Goal: Transaction & Acquisition: Purchase product/service

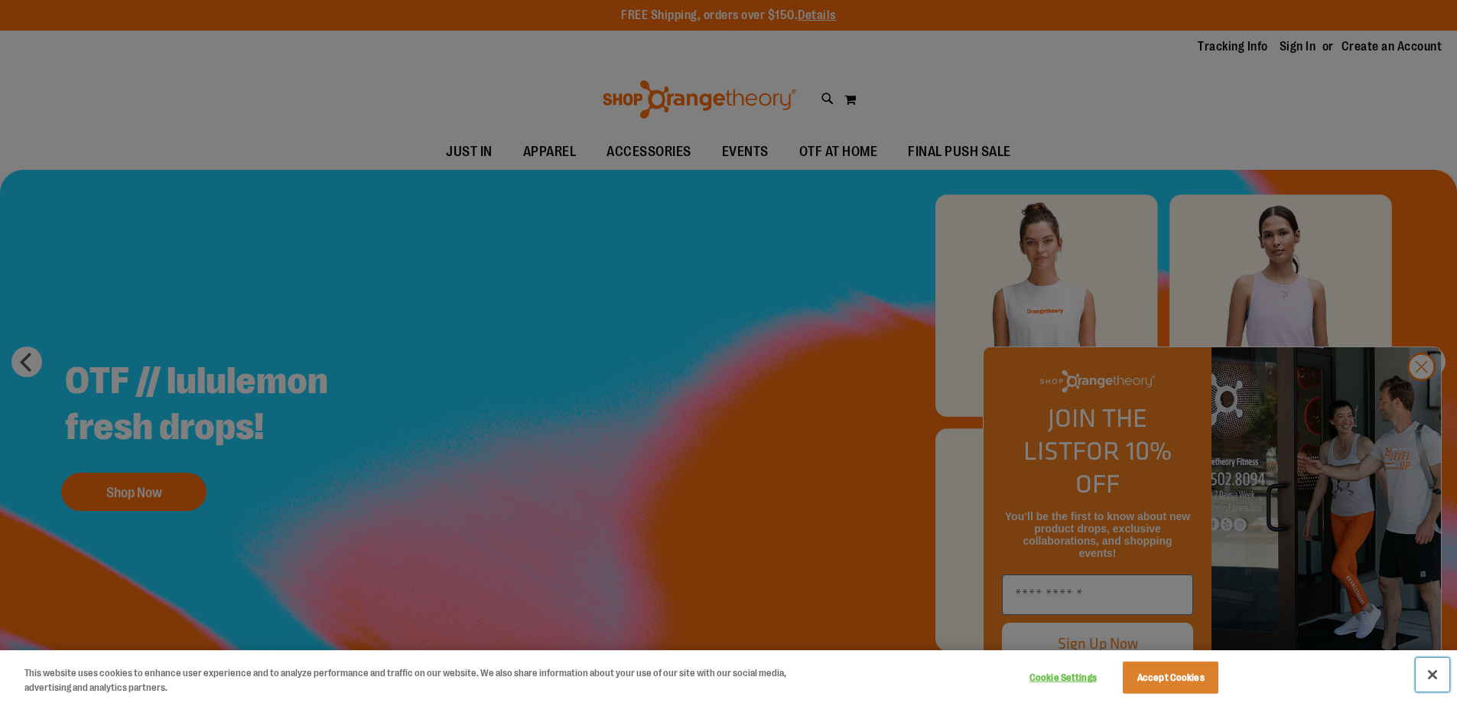
click at [1434, 675] on button "Close" at bounding box center [1433, 675] width 34 height 34
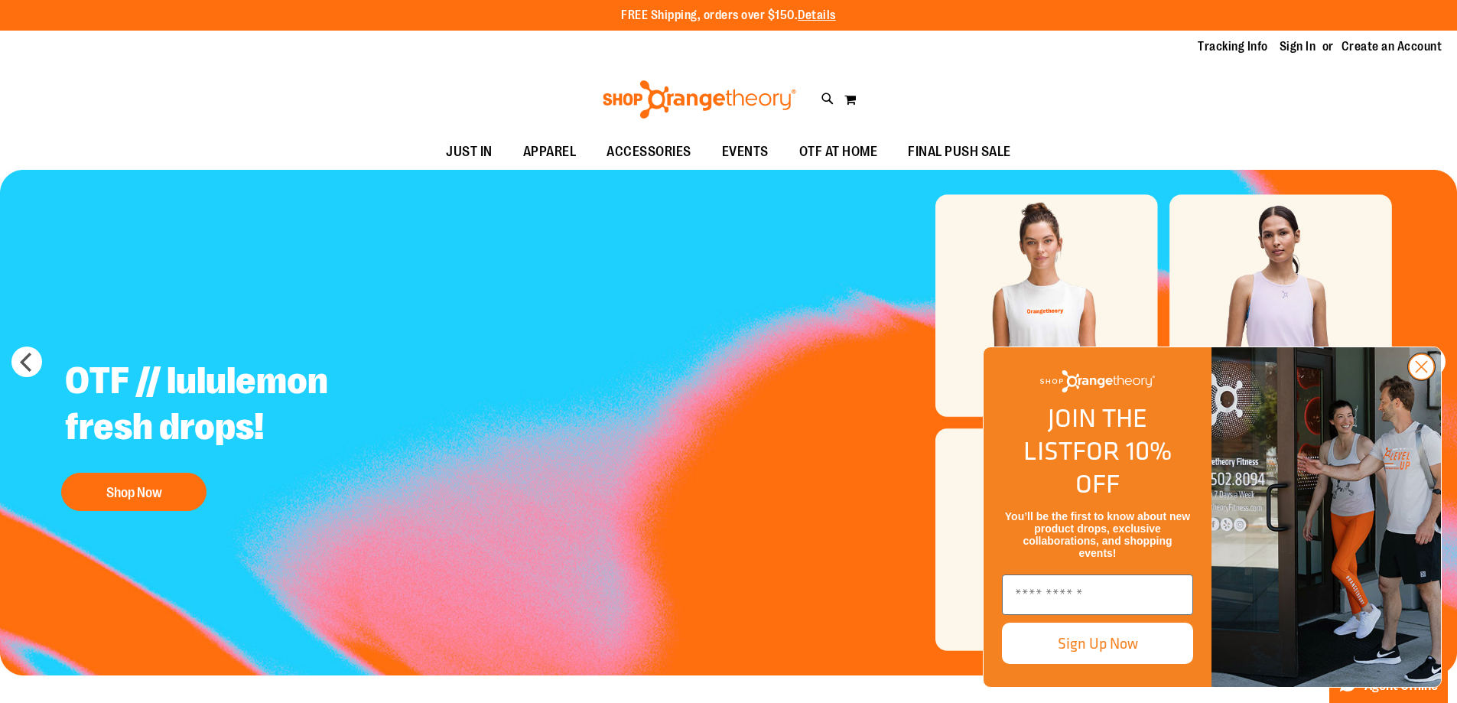
click at [1424, 379] on circle "Close dialog" at bounding box center [1421, 366] width 25 height 25
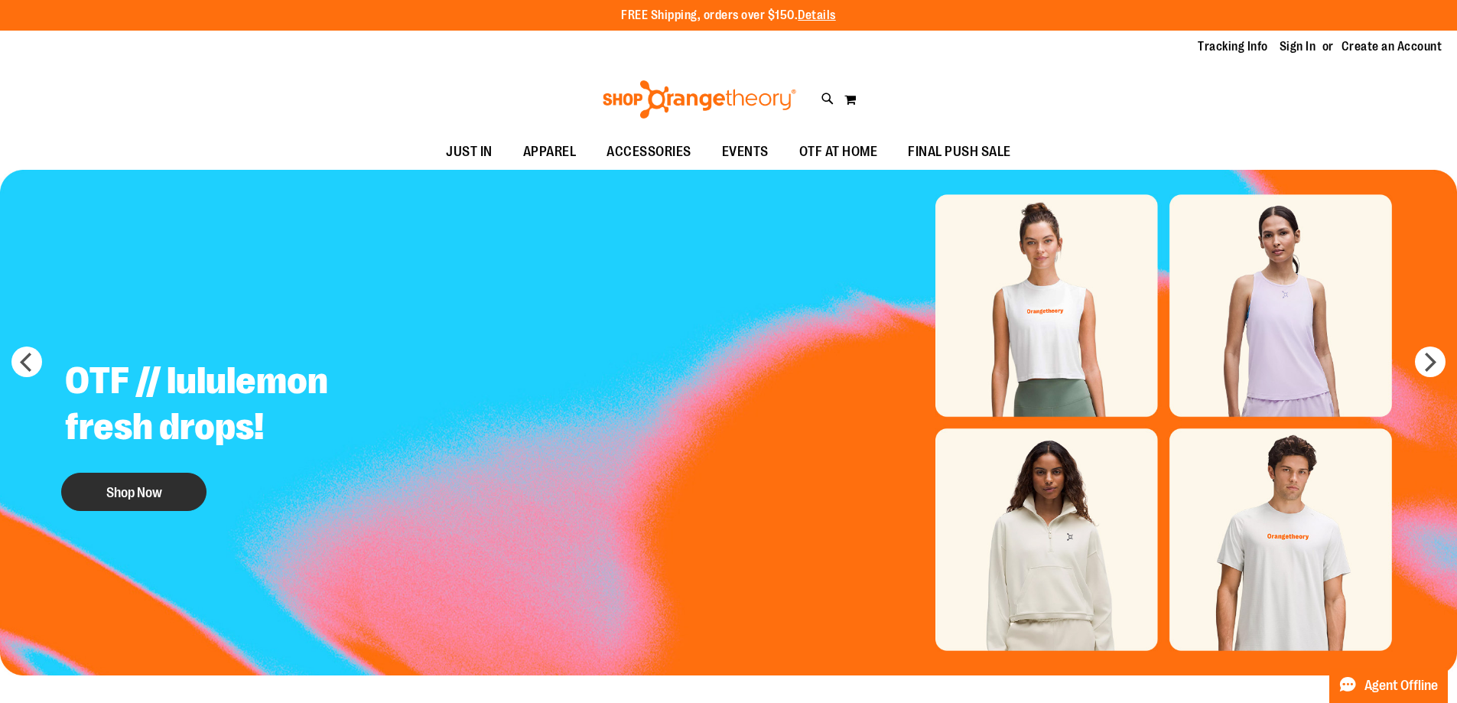
click at [128, 481] on button "Shop Now" at bounding box center [133, 492] width 145 height 38
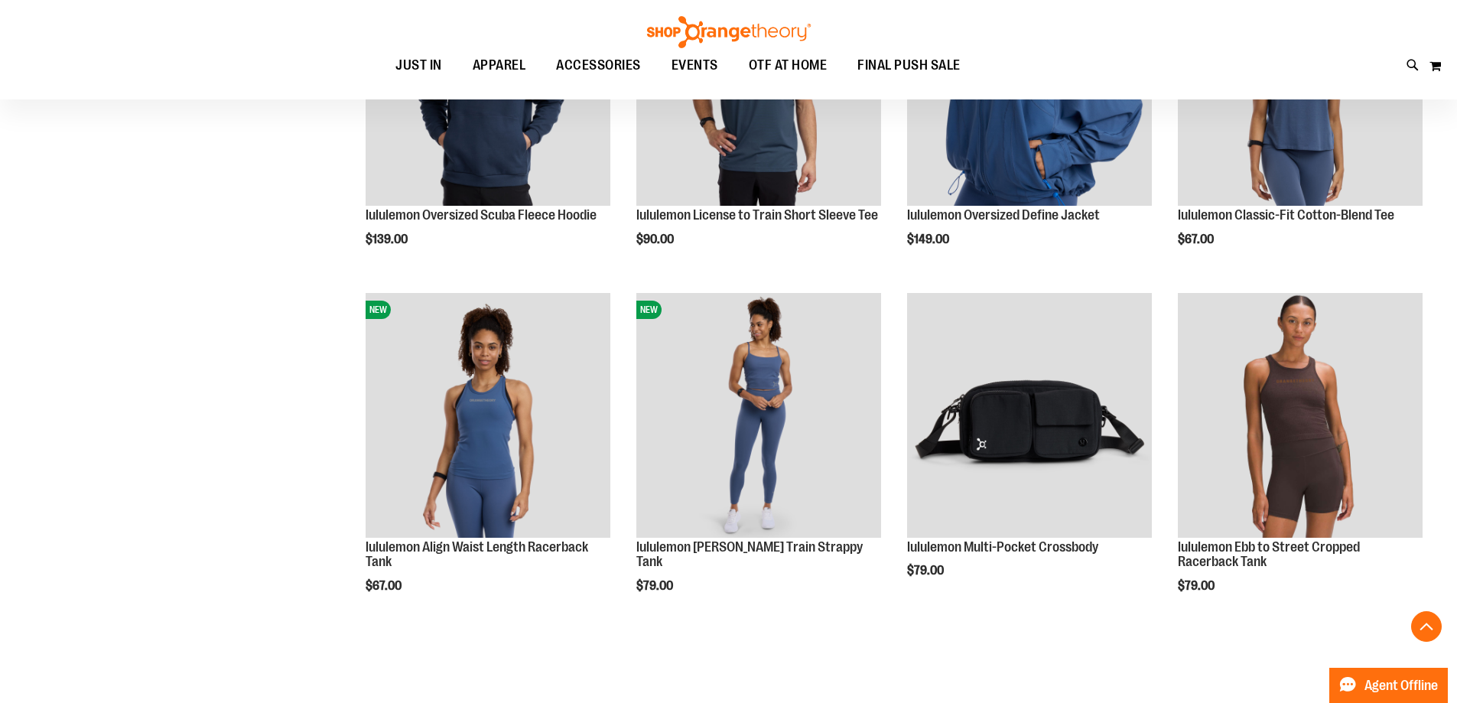
scroll to position [688, 0]
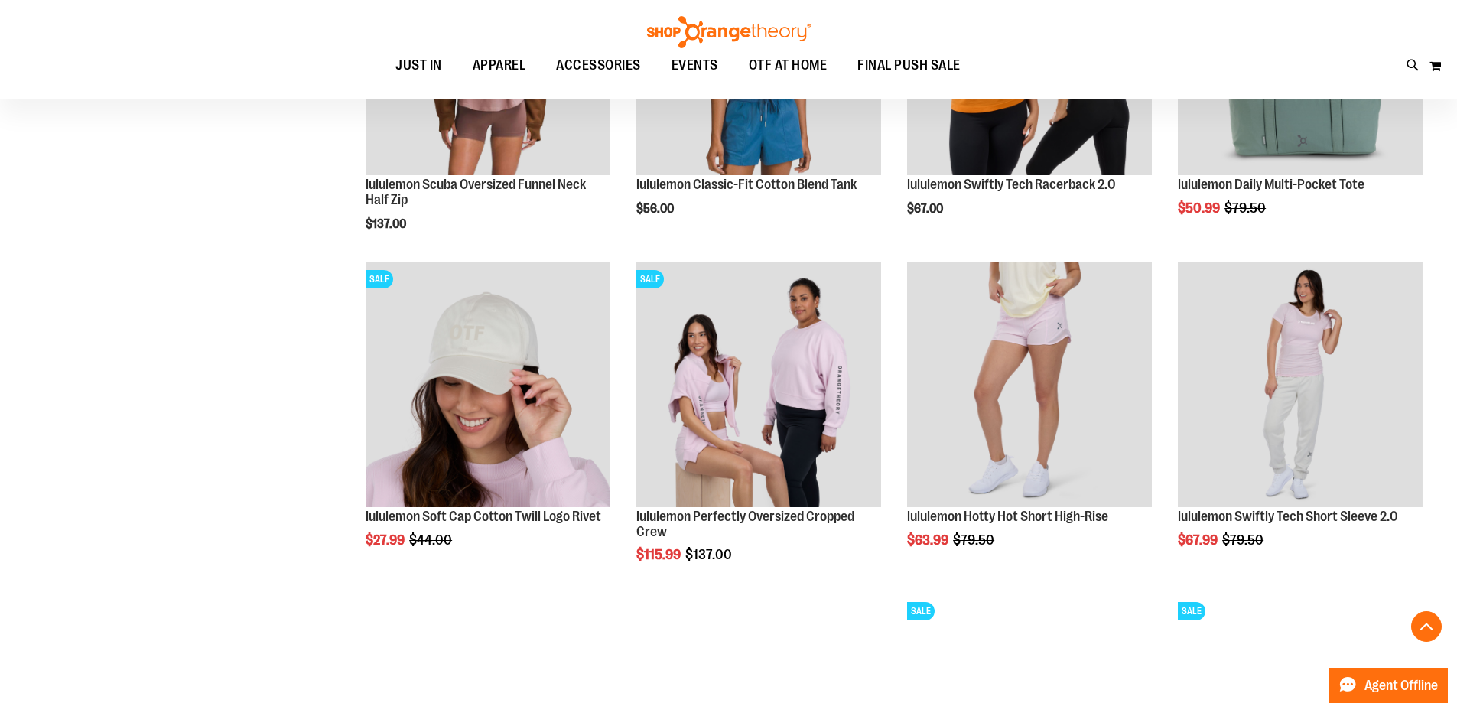
scroll to position [1606, 0]
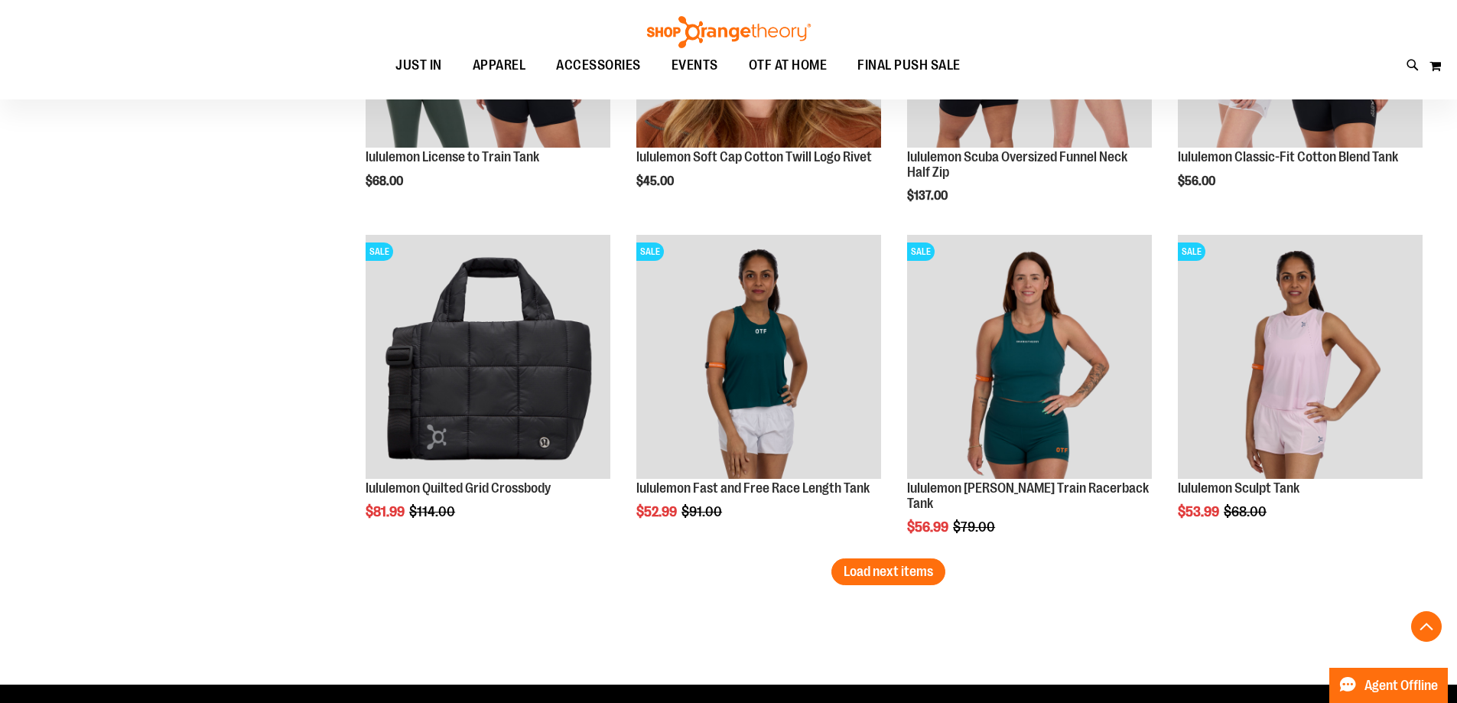
scroll to position [2753, 0]
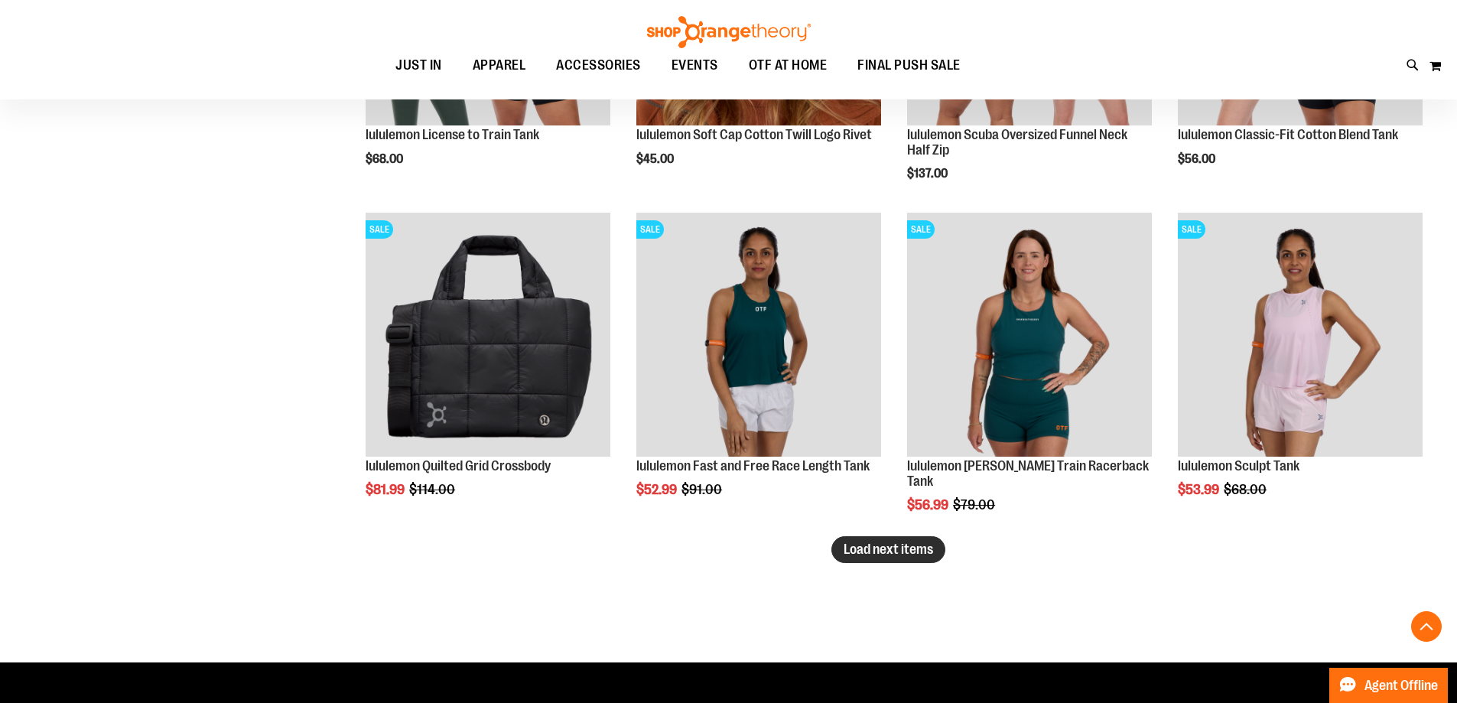
click at [904, 552] on span "Load next items" at bounding box center [889, 549] width 90 height 15
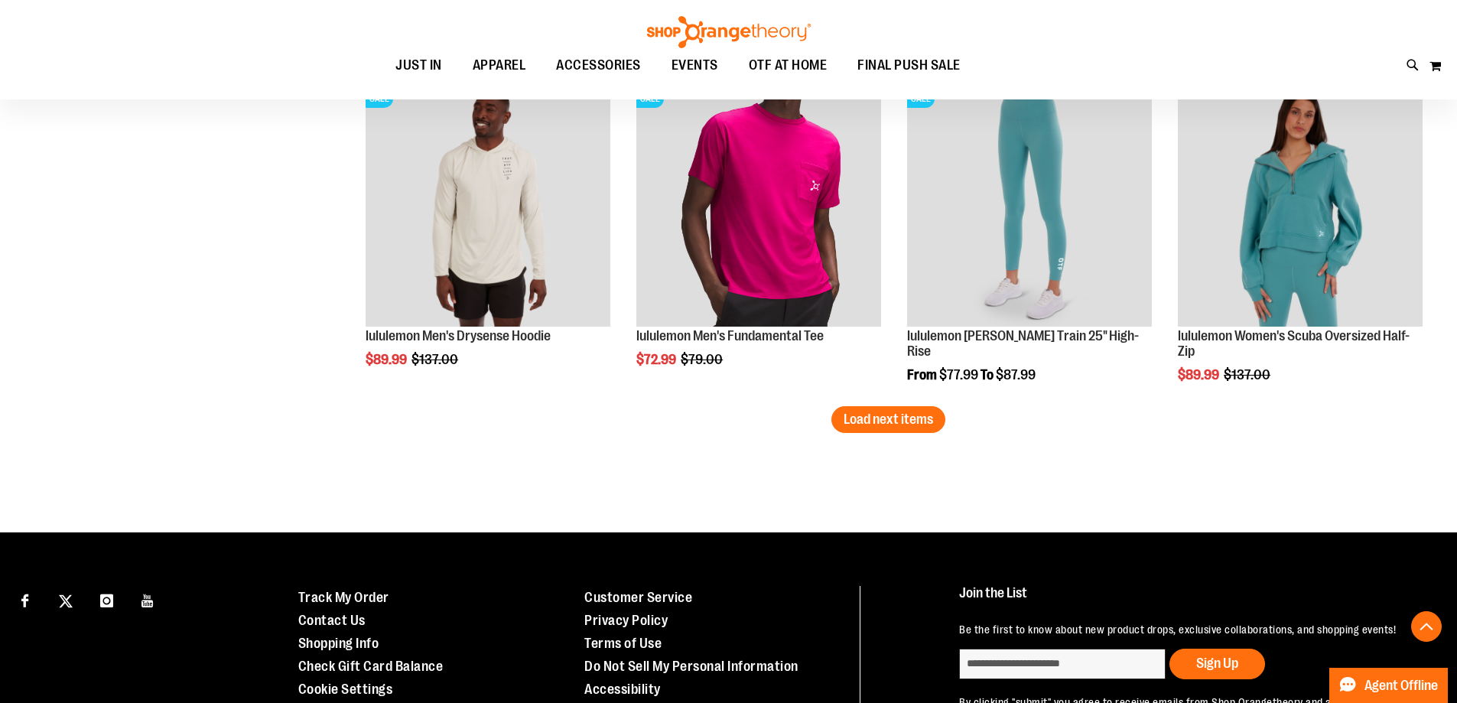
scroll to position [3901, 0]
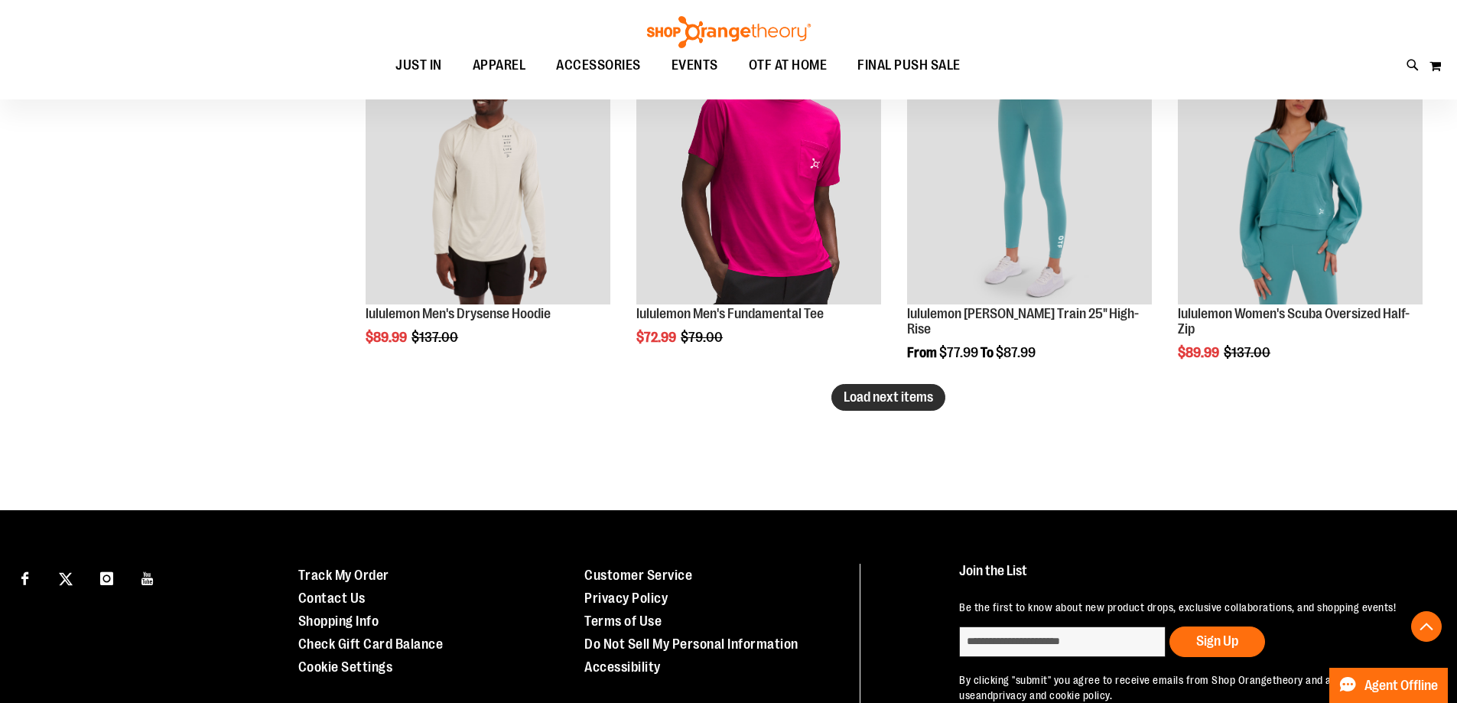
click at [908, 394] on span "Load next items" at bounding box center [889, 396] width 90 height 15
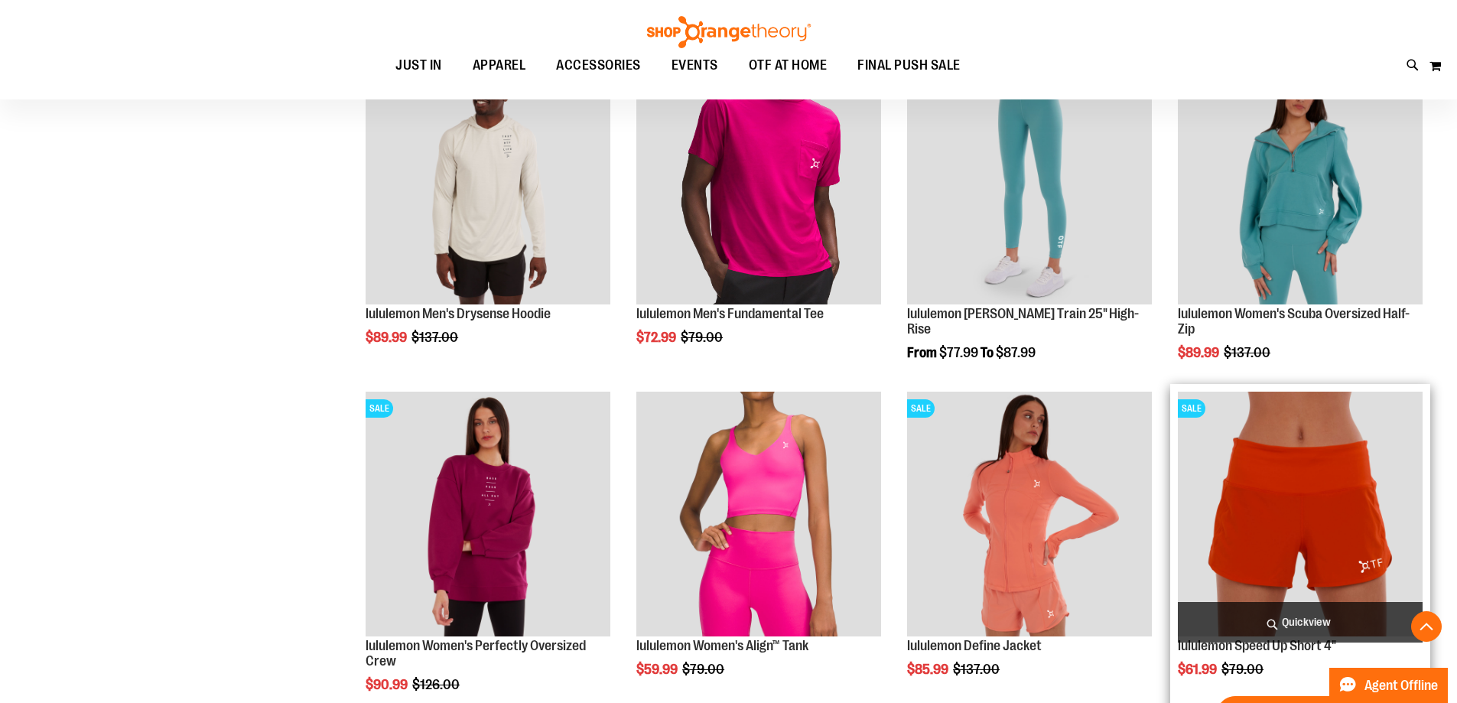
click at [1314, 507] on img "product" at bounding box center [1300, 514] width 245 height 245
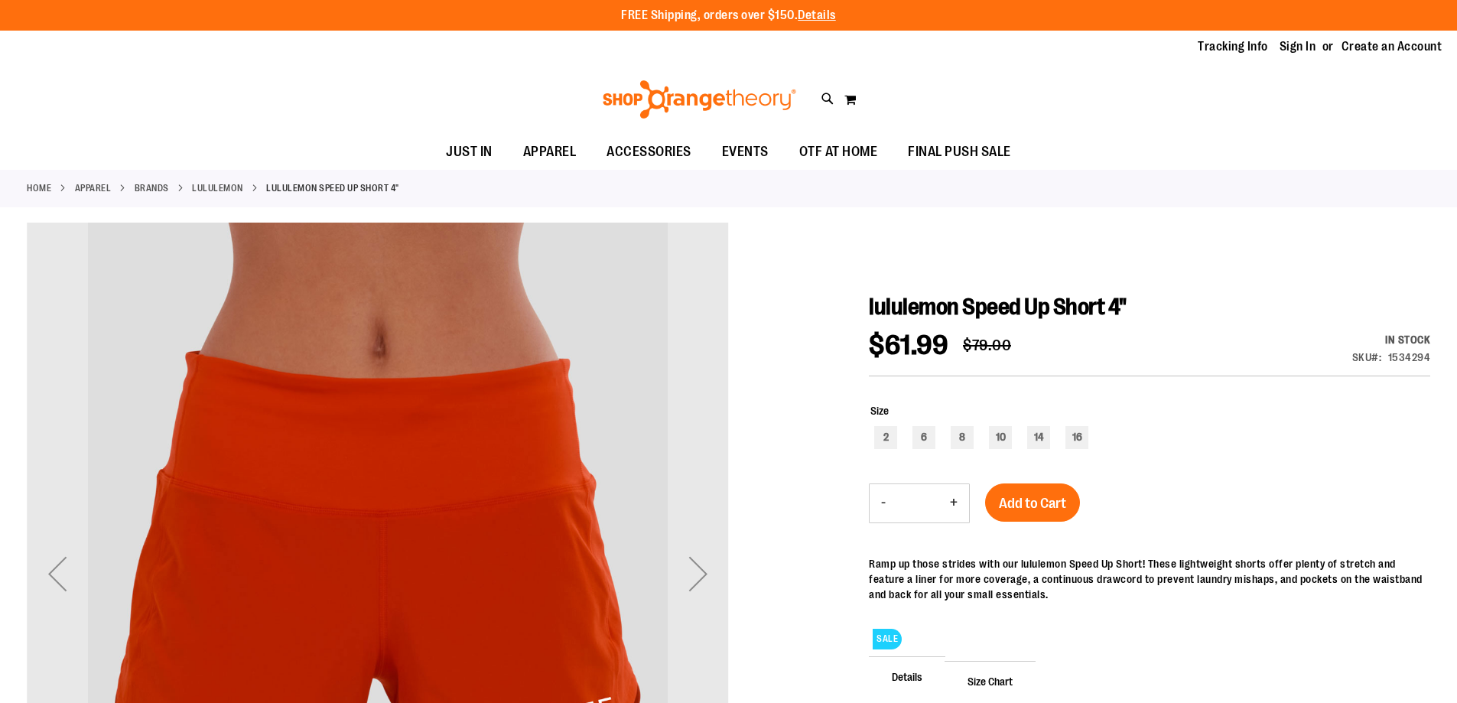
scroll to position [228, 0]
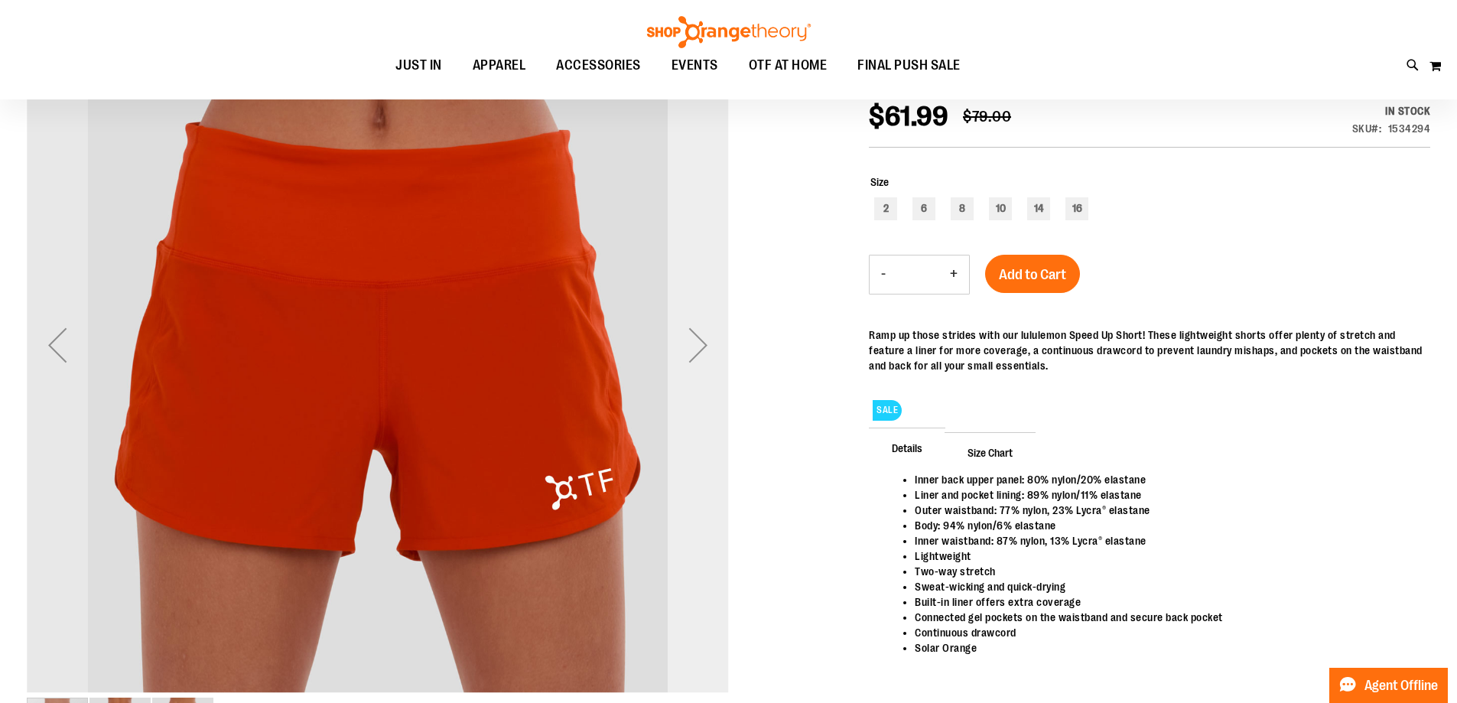
click at [702, 347] on div "Next" at bounding box center [698, 344] width 61 height 61
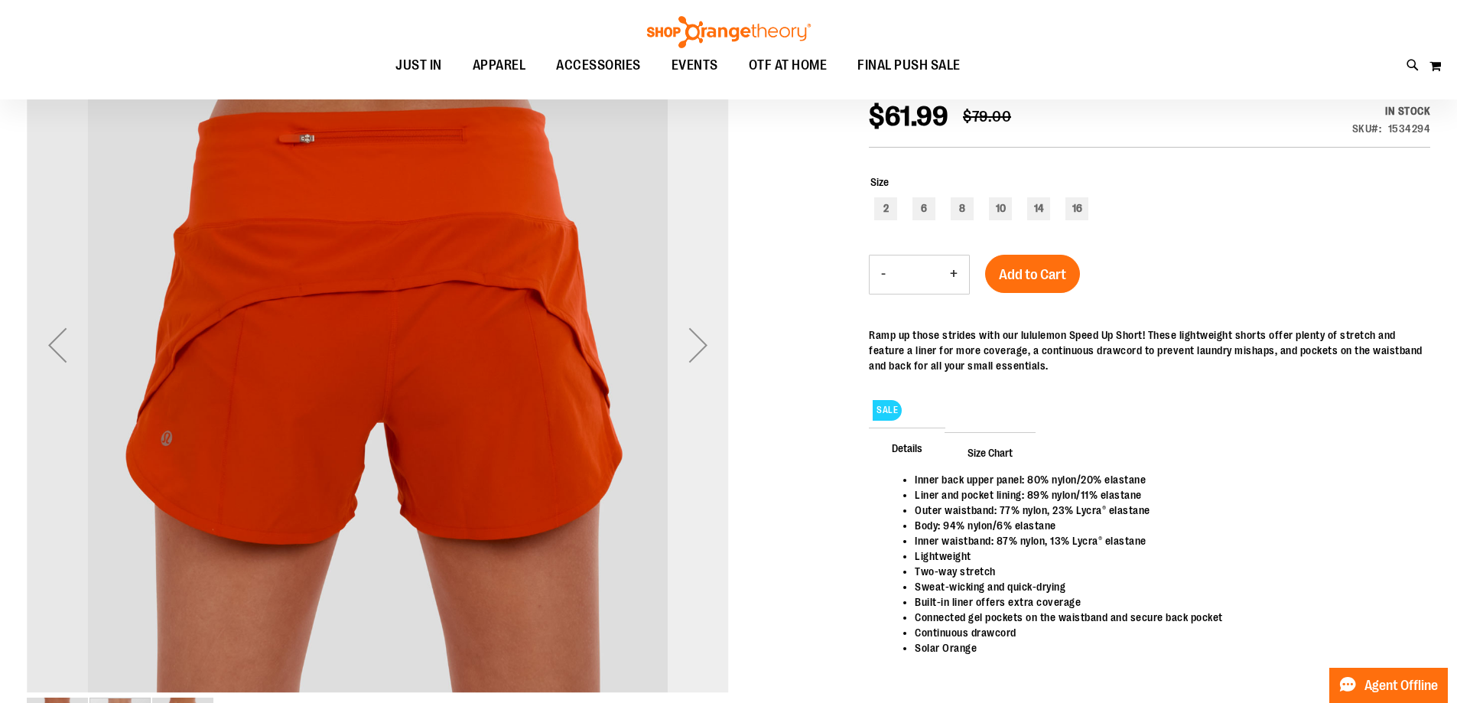
click at [702, 347] on div "Next" at bounding box center [698, 344] width 61 height 61
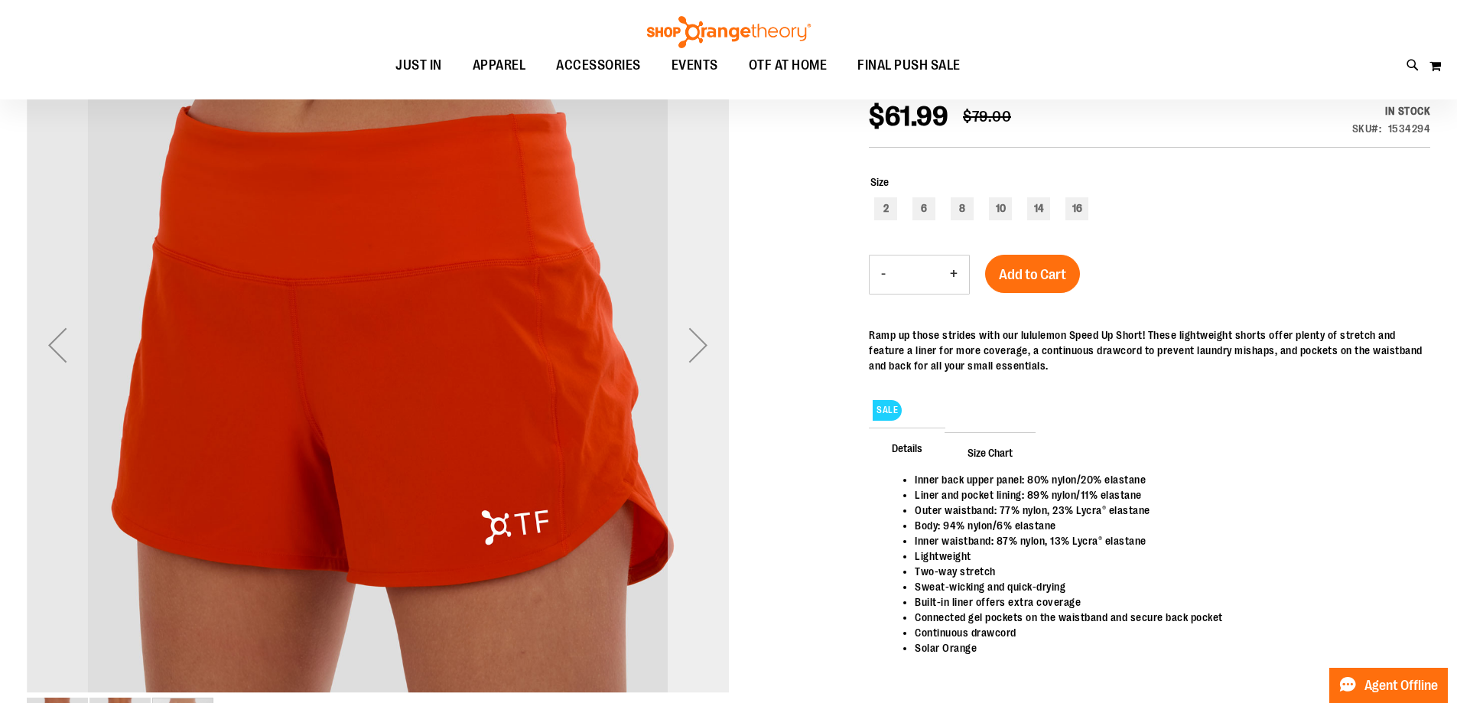
click at [705, 347] on div "Next" at bounding box center [698, 344] width 61 height 61
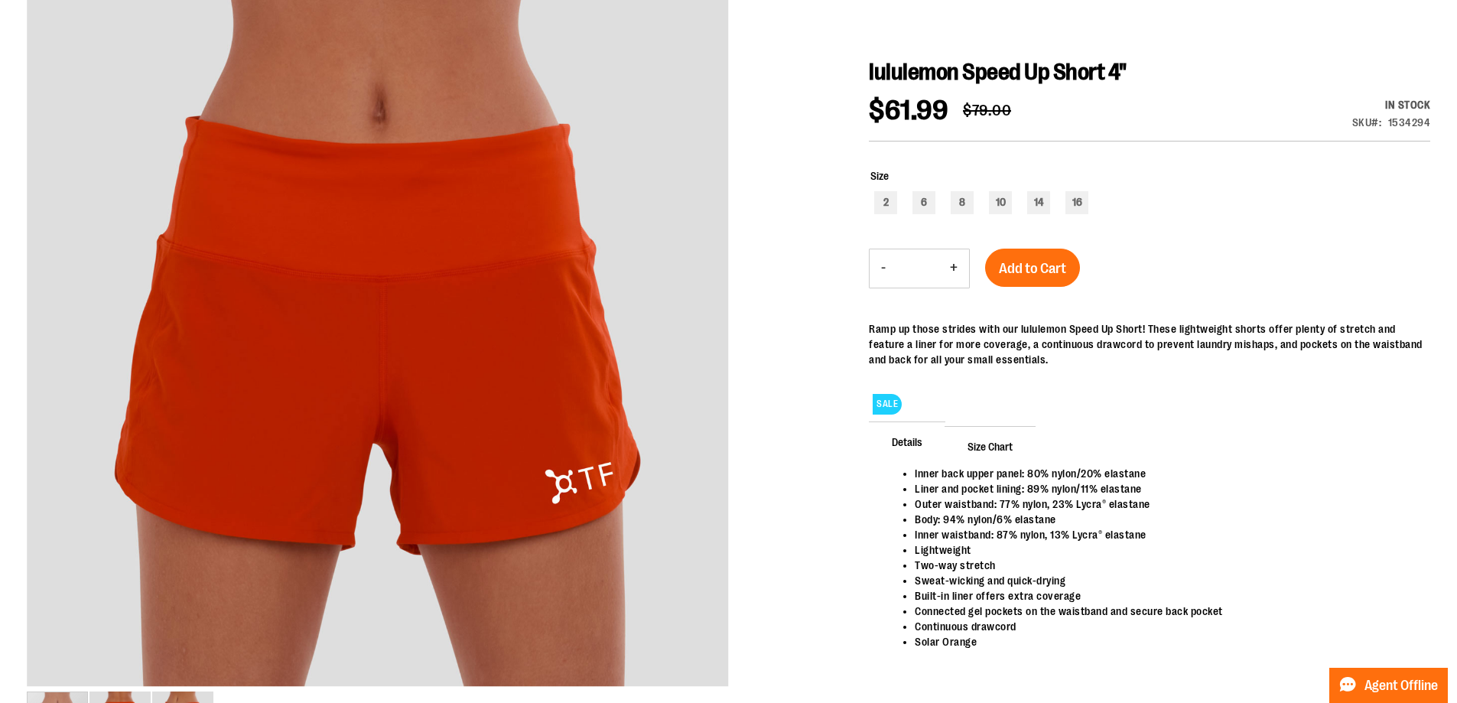
scroll to position [0, 0]
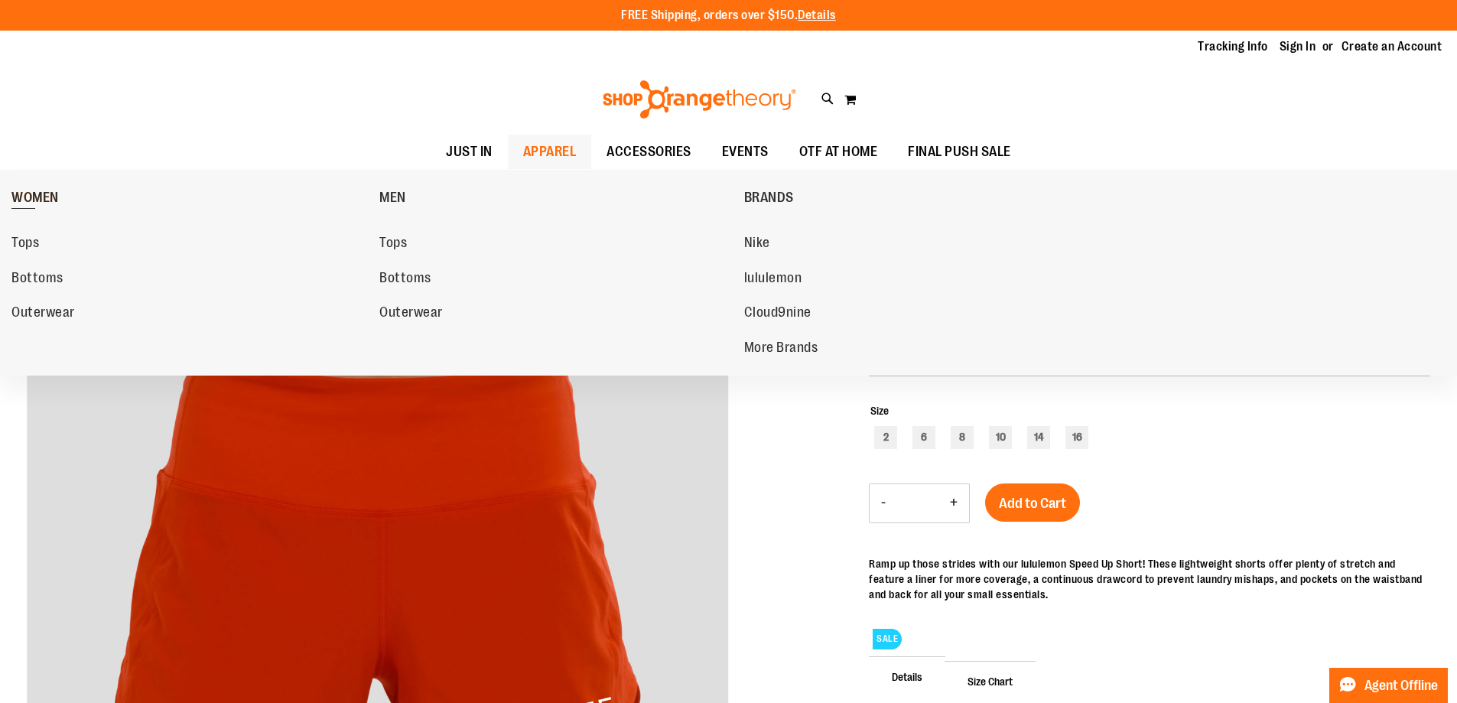
click at [50, 198] on span "WOMEN" at bounding box center [34, 199] width 47 height 19
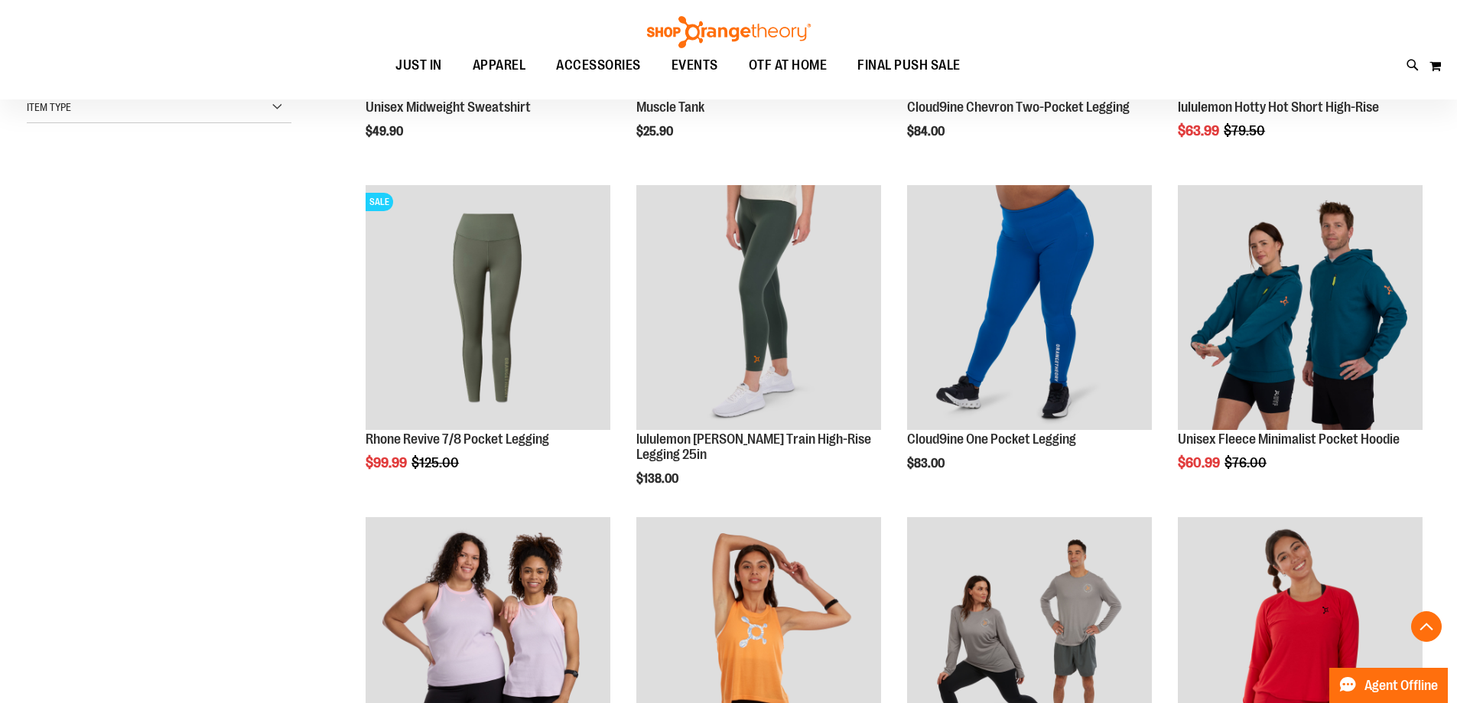
scroll to position [688, 0]
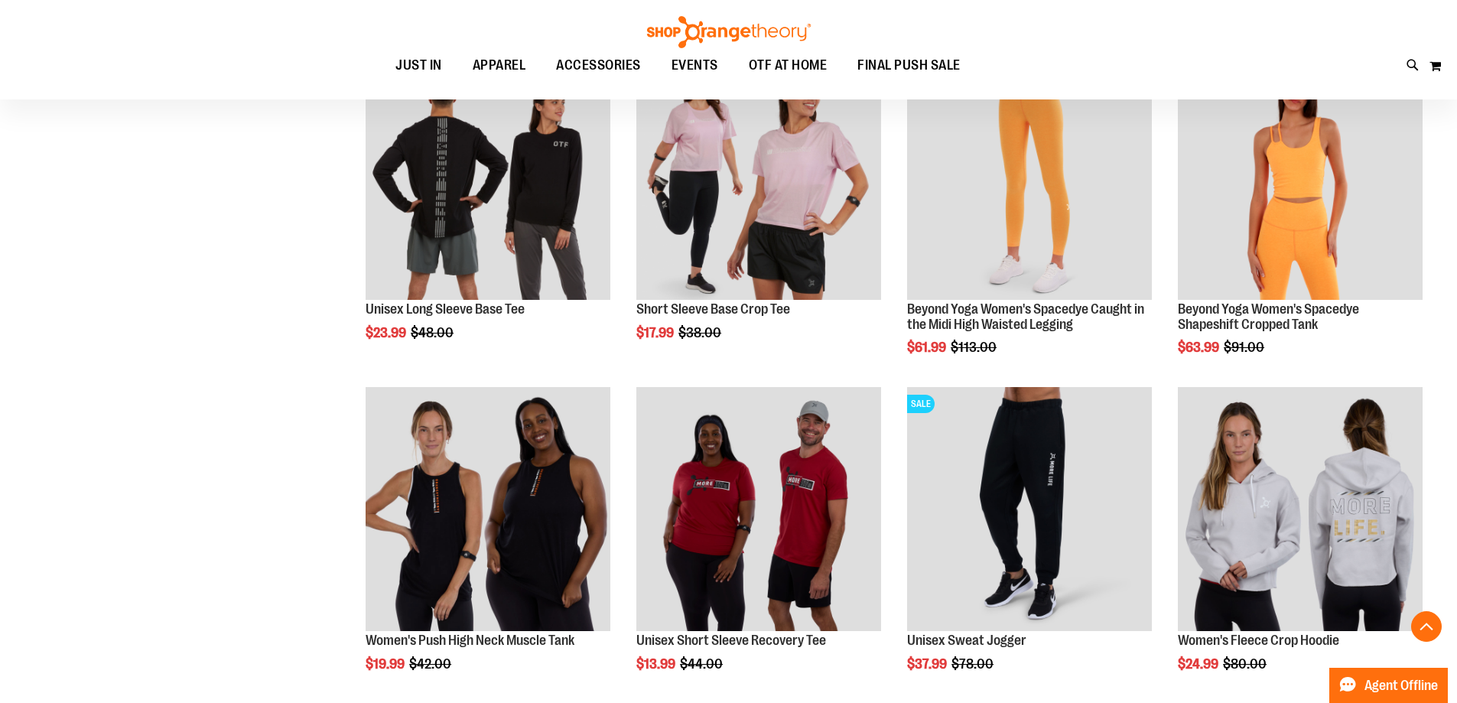
scroll to position [1606, 0]
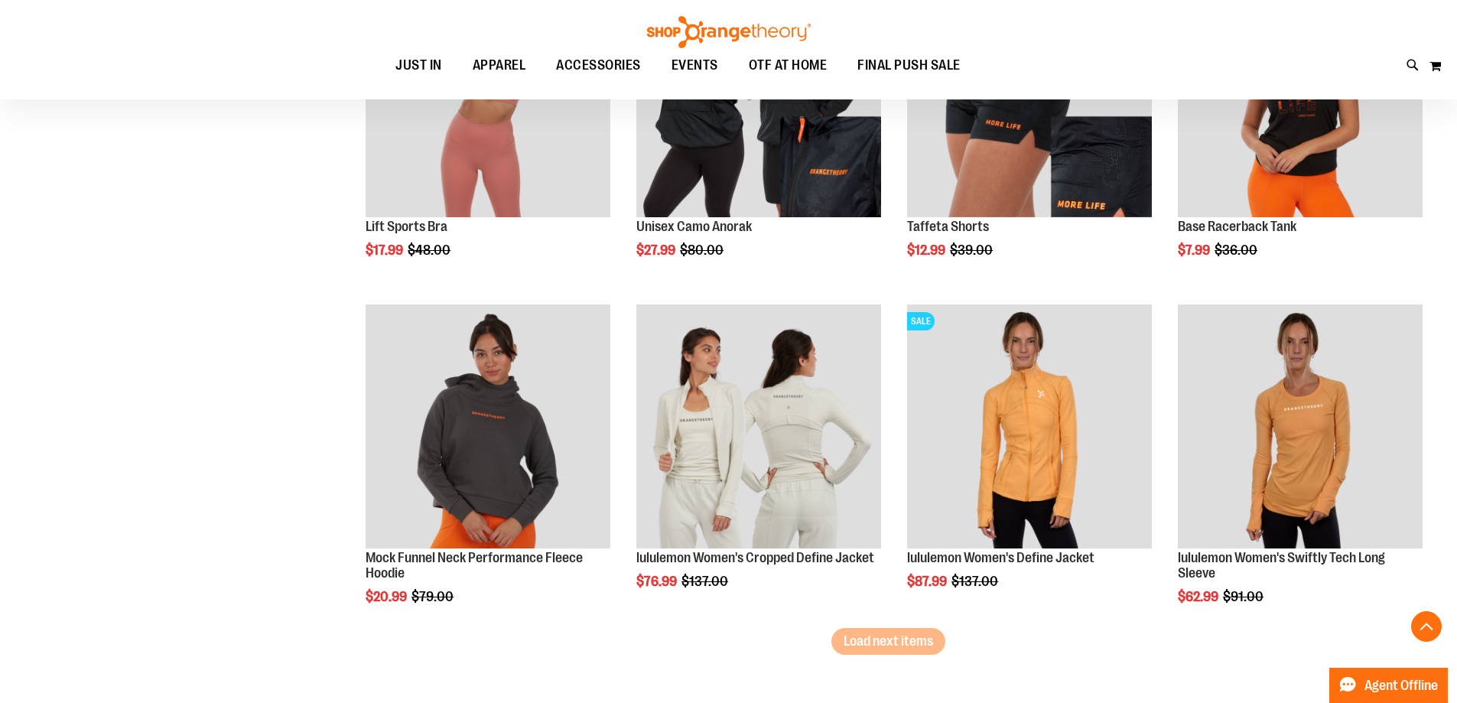
scroll to position [2753, 0]
